Goal: Transaction & Acquisition: Purchase product/service

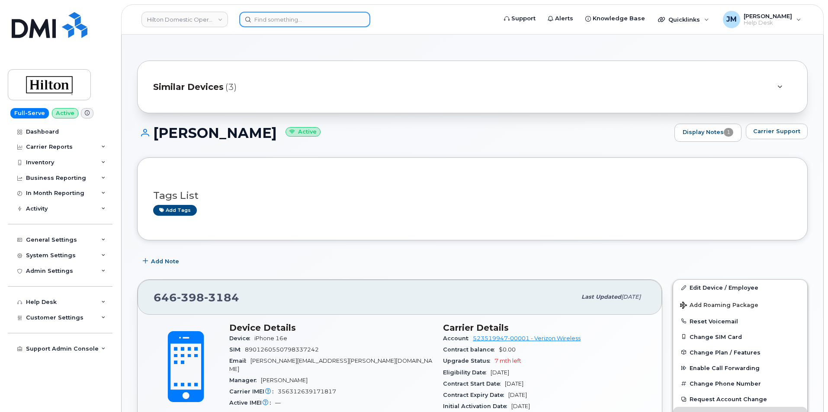
scroll to position [216, 0]
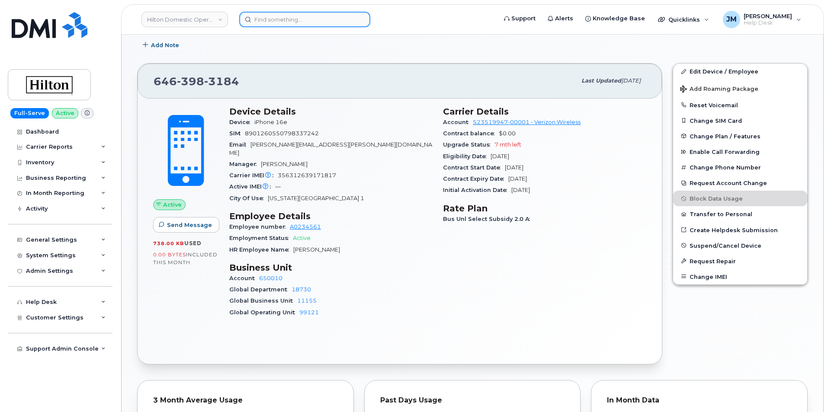
click at [277, 22] on input at bounding box center [304, 20] width 131 height 16
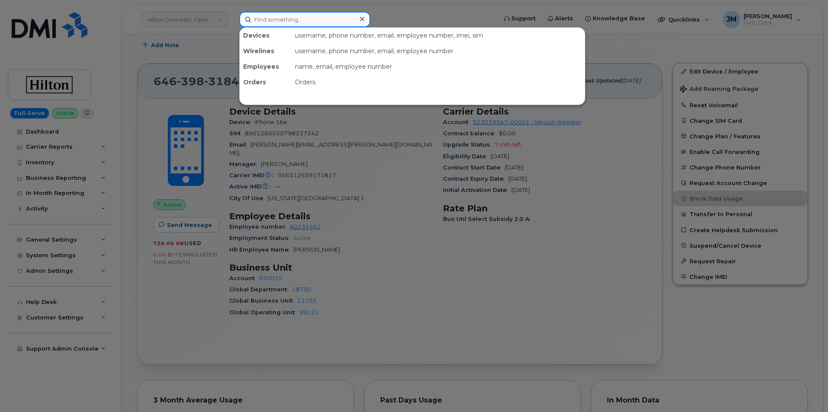
paste input "4692862721"
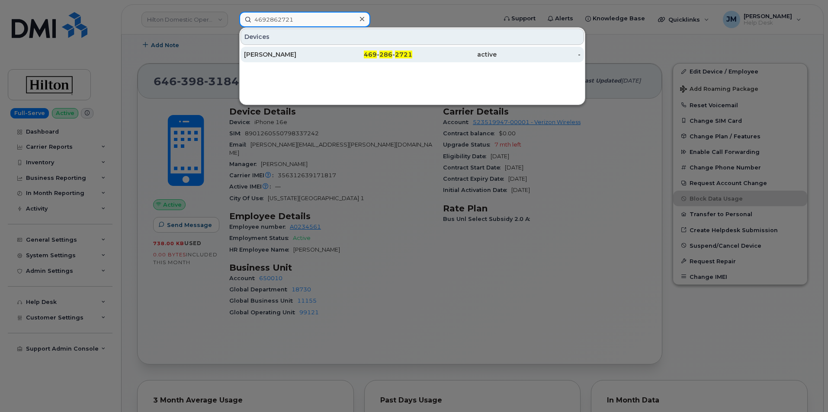
type input "4692862721"
click at [282, 51] on div "BRAXTON BATES" at bounding box center [286, 54] width 84 height 9
click at [279, 52] on div "BRAXTON BATES" at bounding box center [286, 54] width 84 height 9
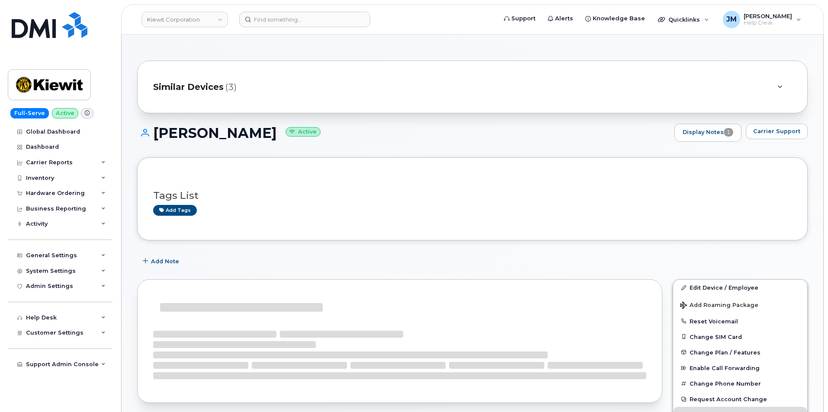
drag, startPoint x: 276, startPoint y: 134, endPoint x: 153, endPoint y: 126, distance: 123.6
click at [153, 126] on h1 "[PERSON_NAME] Active" at bounding box center [403, 133] width 533 height 15
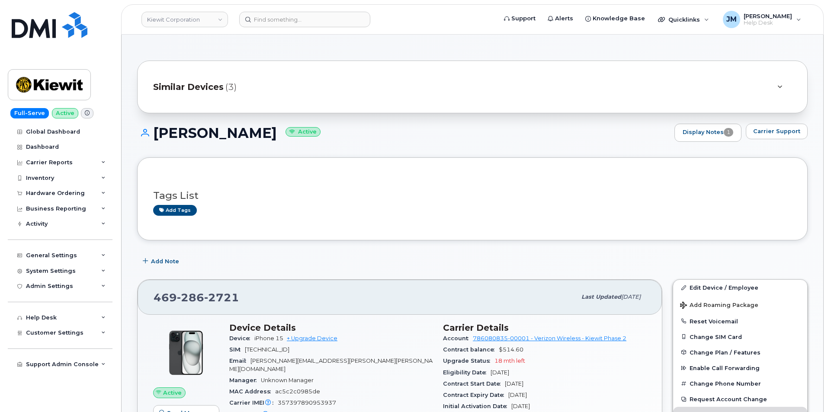
copy h1 "[PERSON_NAME]"
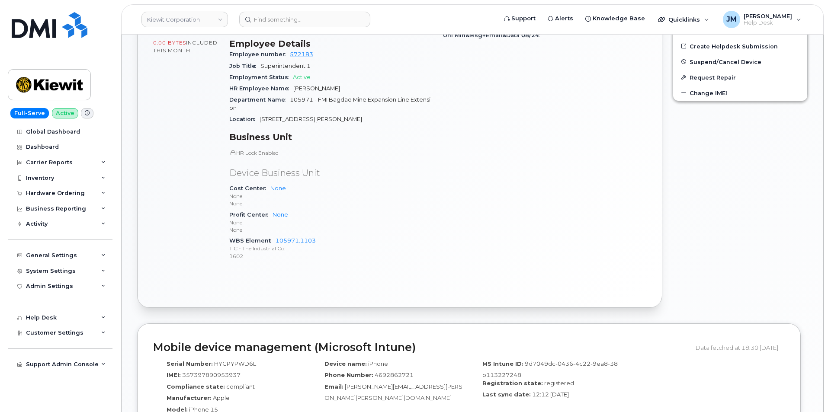
scroll to position [476, 0]
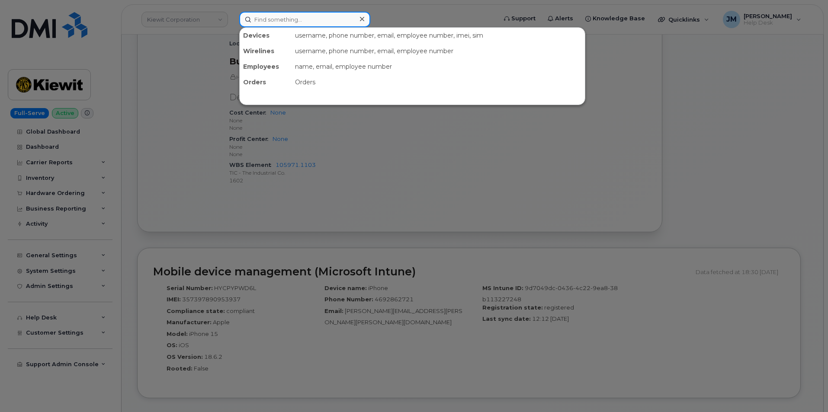
paste input "300172"
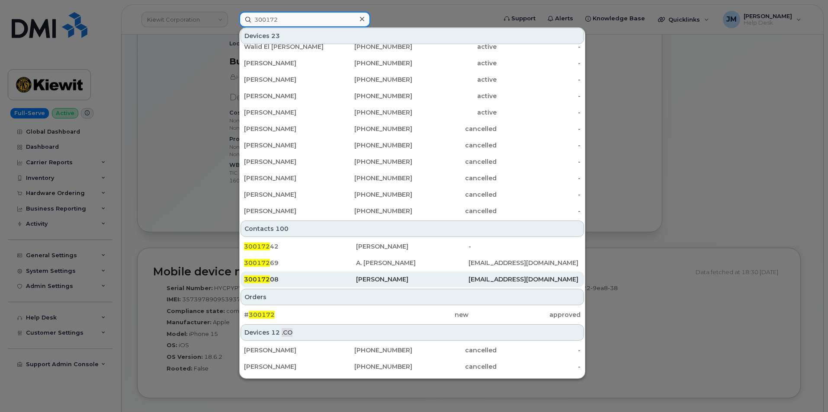
scroll to position [173, 0]
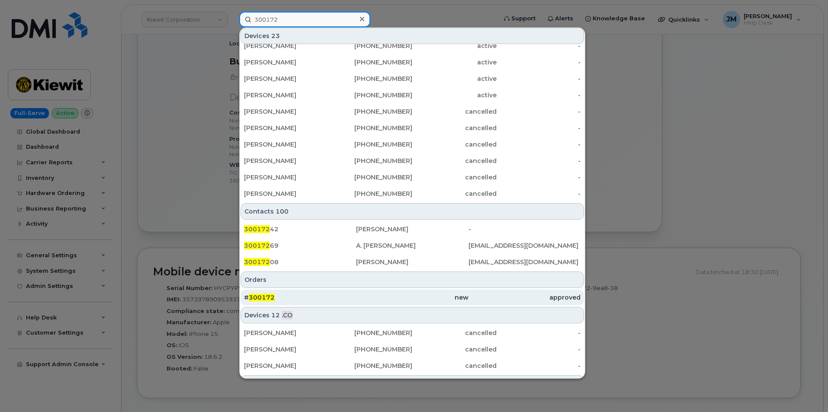
type input "300172"
click at [265, 296] on span "300172" at bounding box center [262, 298] width 26 height 8
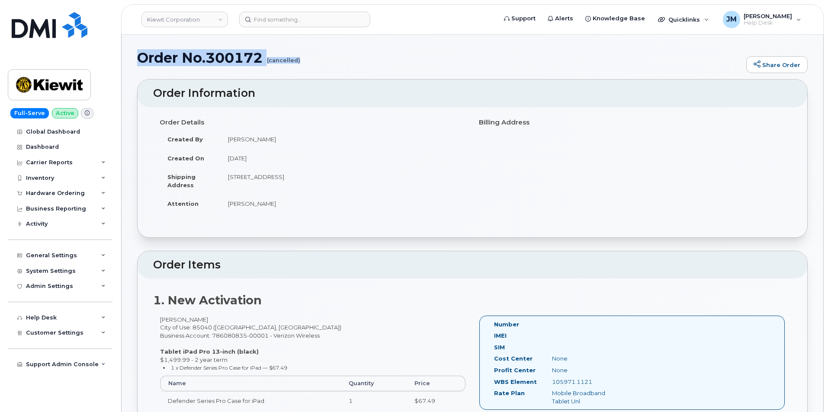
drag, startPoint x: 138, startPoint y: 54, endPoint x: 330, endPoint y: 66, distance: 192.5
click at [330, 66] on div "Order No.300172 (cancelled) Share Order" at bounding box center [472, 64] width 671 height 29
copy h1 "Order No.300172 (cancelled)"
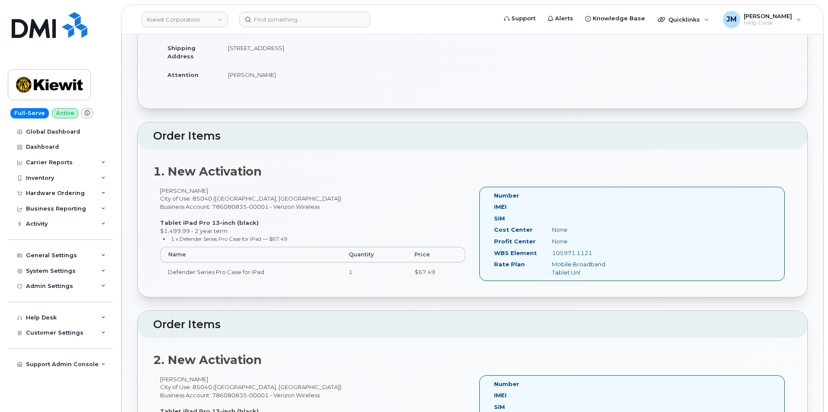
scroll to position [130, 0]
drag, startPoint x: 594, startPoint y: 253, endPoint x: 551, endPoint y: 255, distance: 42.9
click at [551, 255] on div "105971.1121" at bounding box center [586, 252] width 81 height 8
copy div "105971.1121"
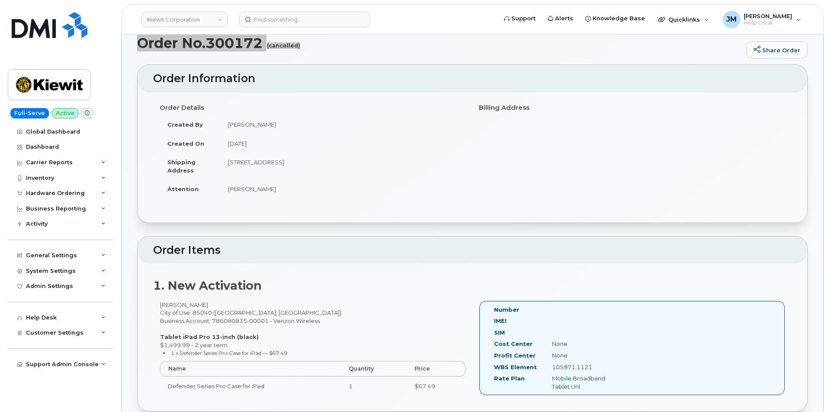
scroll to position [0, 0]
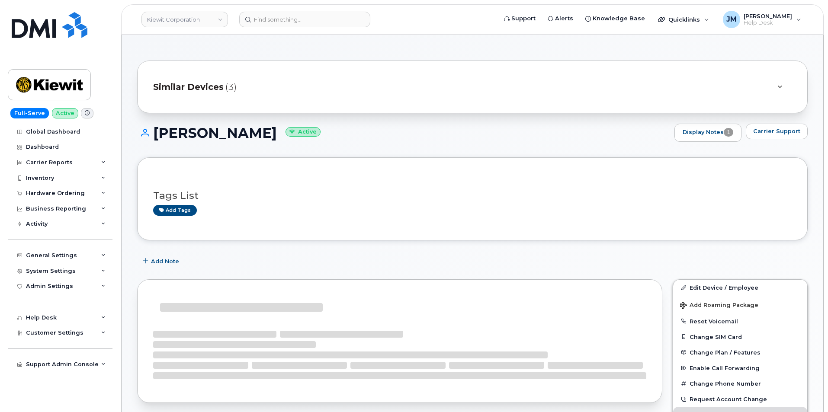
drag, startPoint x: 276, startPoint y: 134, endPoint x: 152, endPoint y: 129, distance: 123.4
click at [152, 129] on h1 "[PERSON_NAME] Active" at bounding box center [403, 133] width 533 height 15
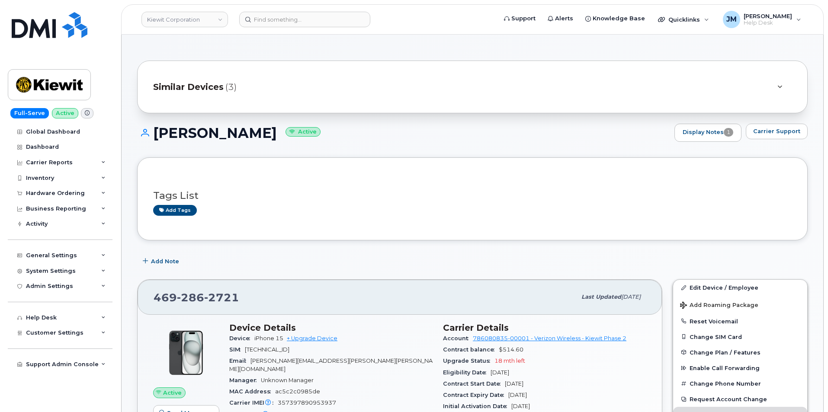
copy h1 "[PERSON_NAME]"
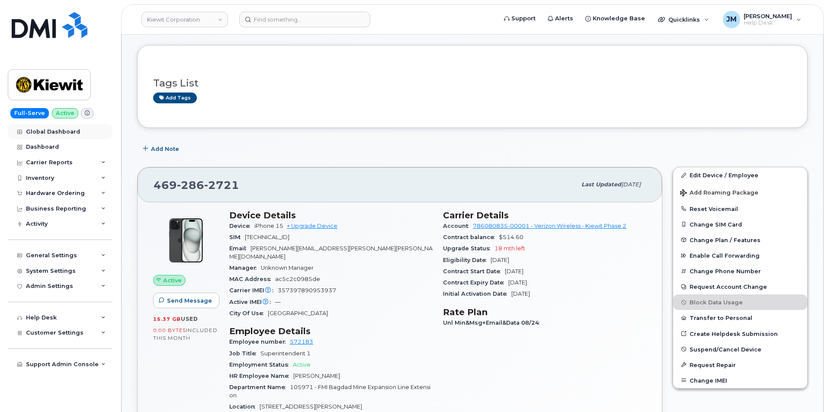
scroll to position [130, 0]
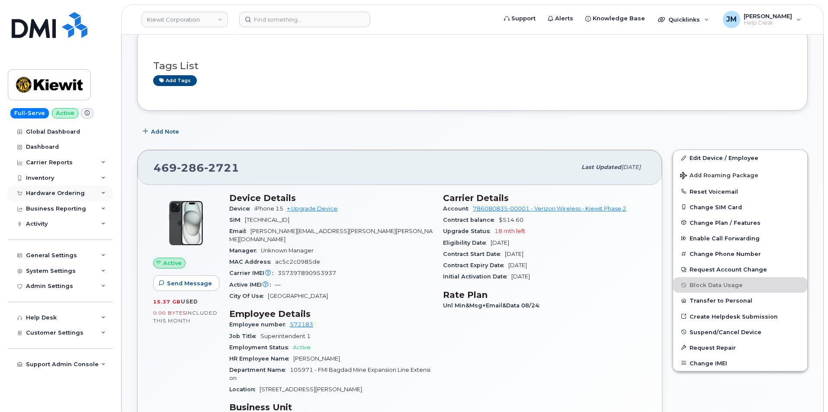
click at [97, 190] on div "Hardware Ordering" at bounding box center [60, 194] width 105 height 16
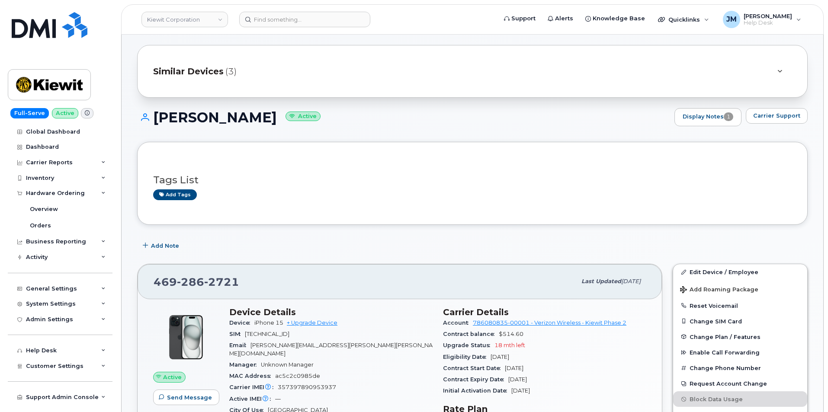
scroll to position [0, 0]
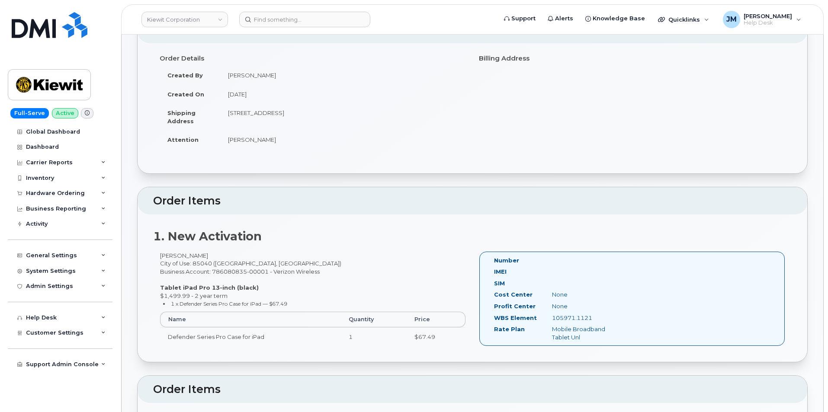
scroll to position [43, 0]
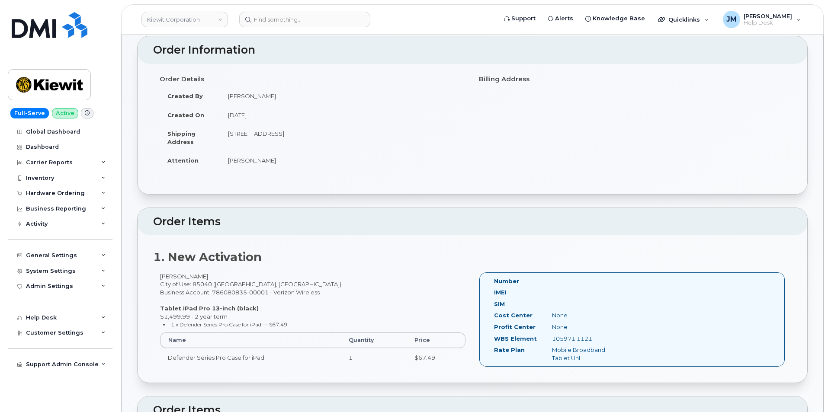
drag, startPoint x: 225, startPoint y: 134, endPoint x: 395, endPoint y: 139, distance: 170.2
click at [451, 138] on td "[STREET_ADDRESS]" at bounding box center [343, 137] width 246 height 27
copy td "3888 E Broadway Rd PHOENIX AZ 85040-2924 UNITED STATES"
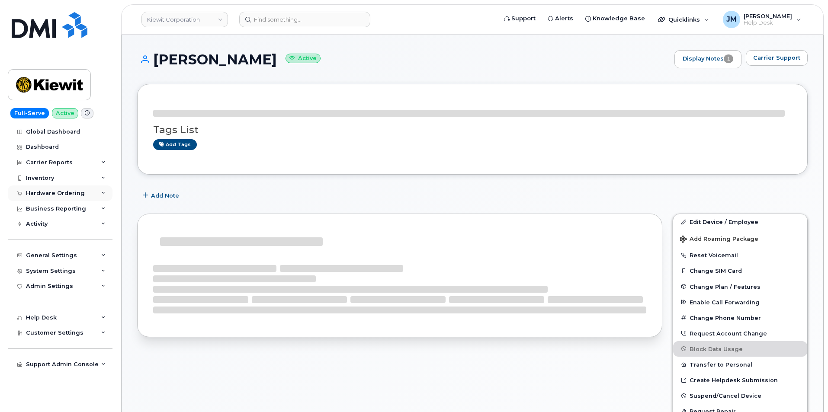
click at [54, 193] on div "Hardware Ordering" at bounding box center [55, 193] width 59 height 7
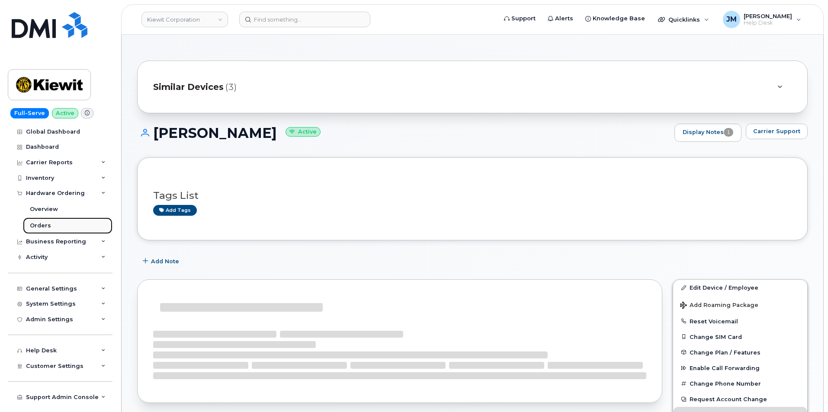
click at [45, 225] on div "Orders" at bounding box center [40, 226] width 21 height 8
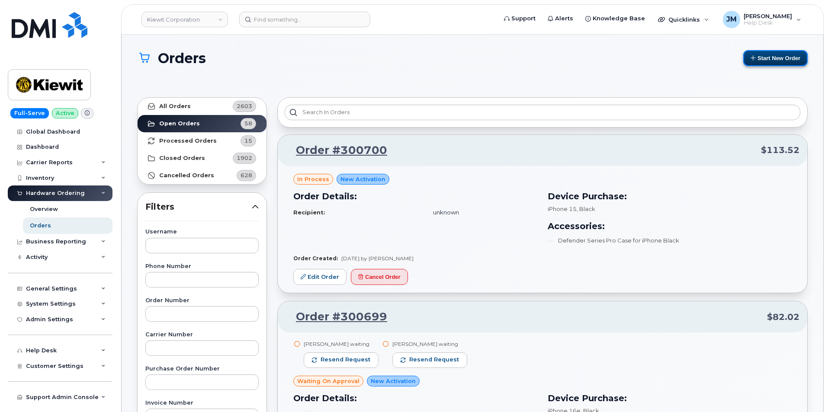
click at [771, 58] on button "Start New Order" at bounding box center [776, 58] width 64 height 16
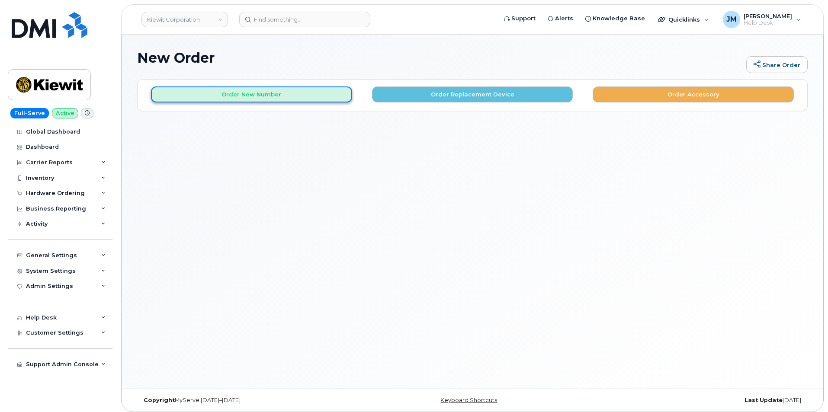
click at [252, 93] on button "Order New Number" at bounding box center [251, 95] width 201 height 16
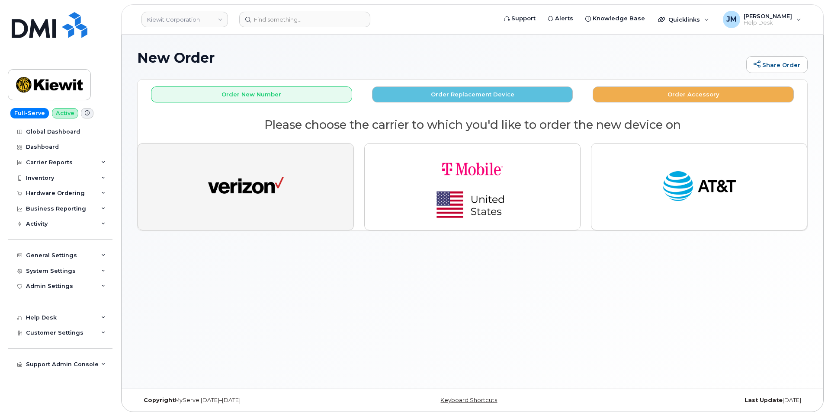
click at [237, 183] on img "button" at bounding box center [246, 186] width 76 height 39
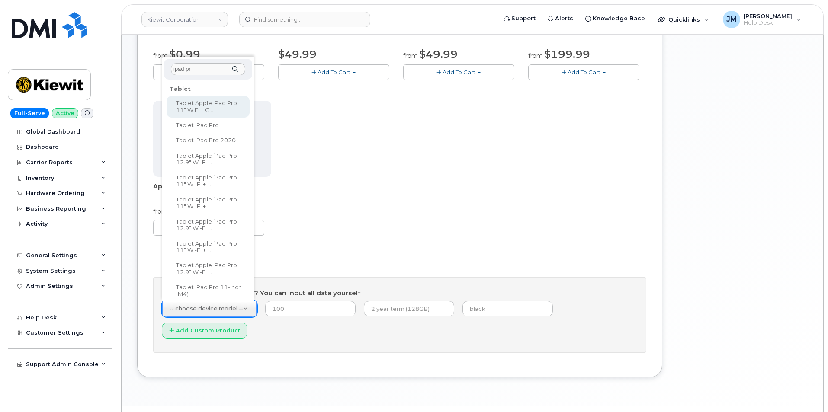
type input "ipad pro"
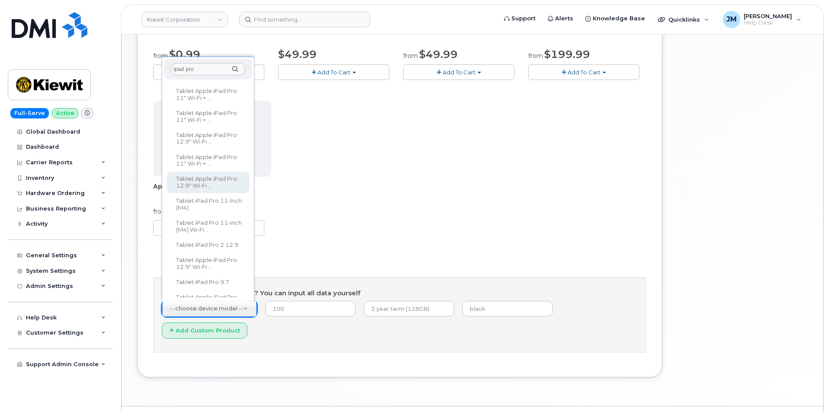
scroll to position [130, 0]
select select "3193"
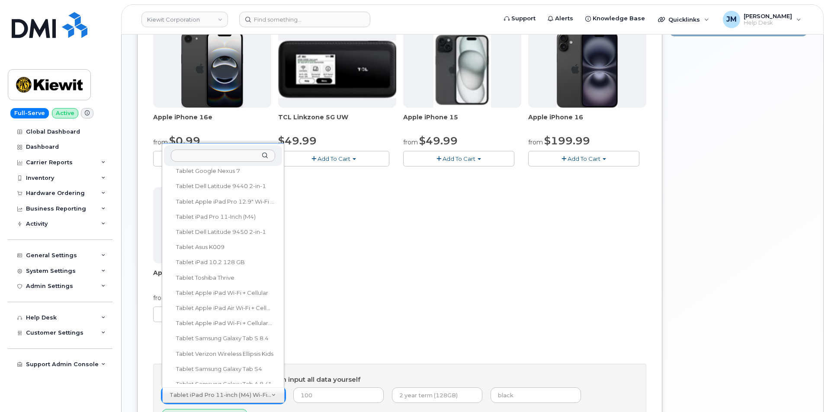
scroll to position [42857, 0]
click at [205, 154] on input "text" at bounding box center [223, 156] width 104 height 13
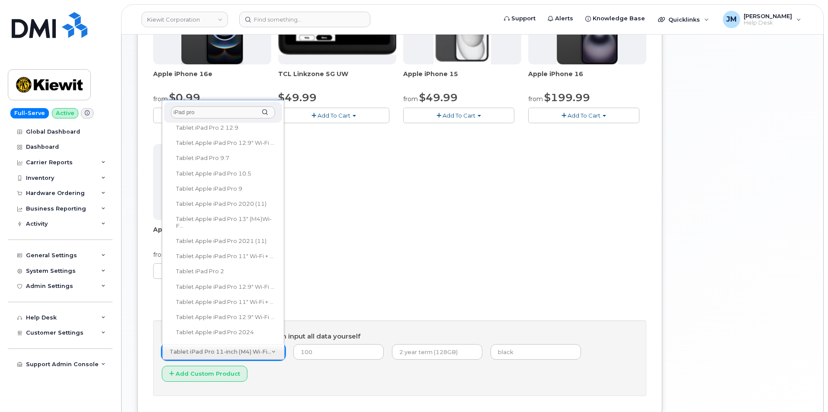
scroll to position [150, 0]
type input "iPad pro"
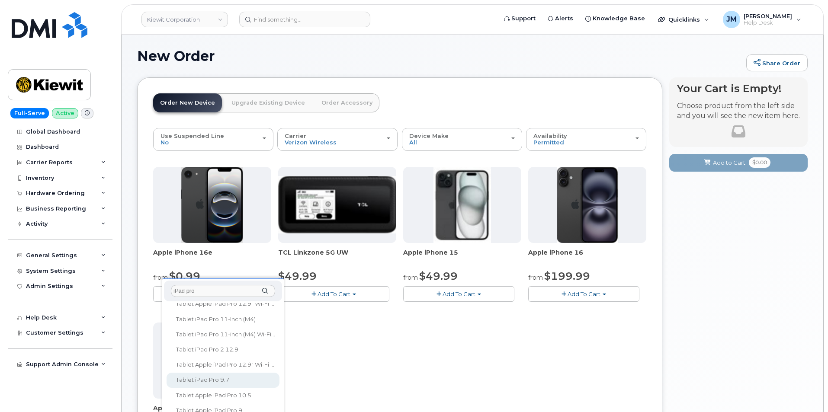
scroll to position [0, 0]
